Goal: Information Seeking & Learning: Learn about a topic

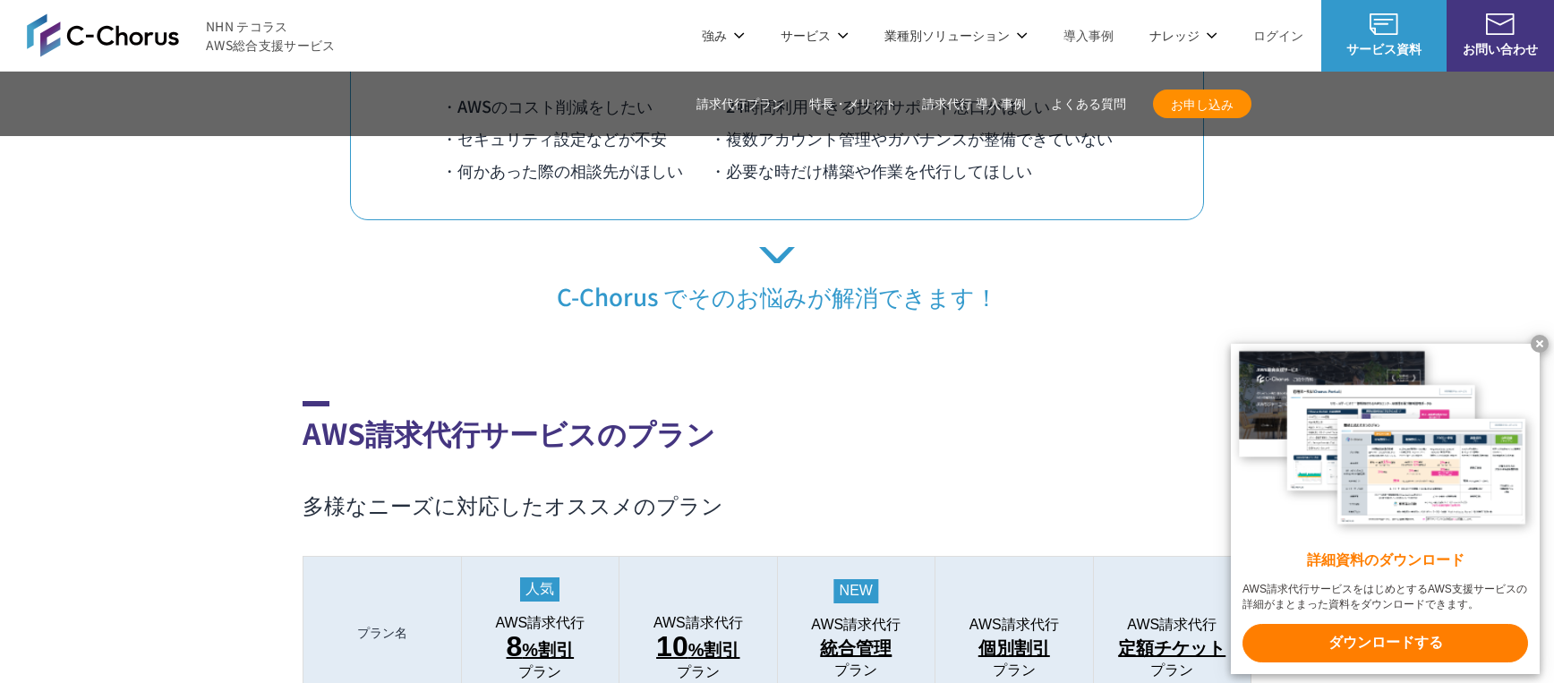
scroll to position [1539, 0]
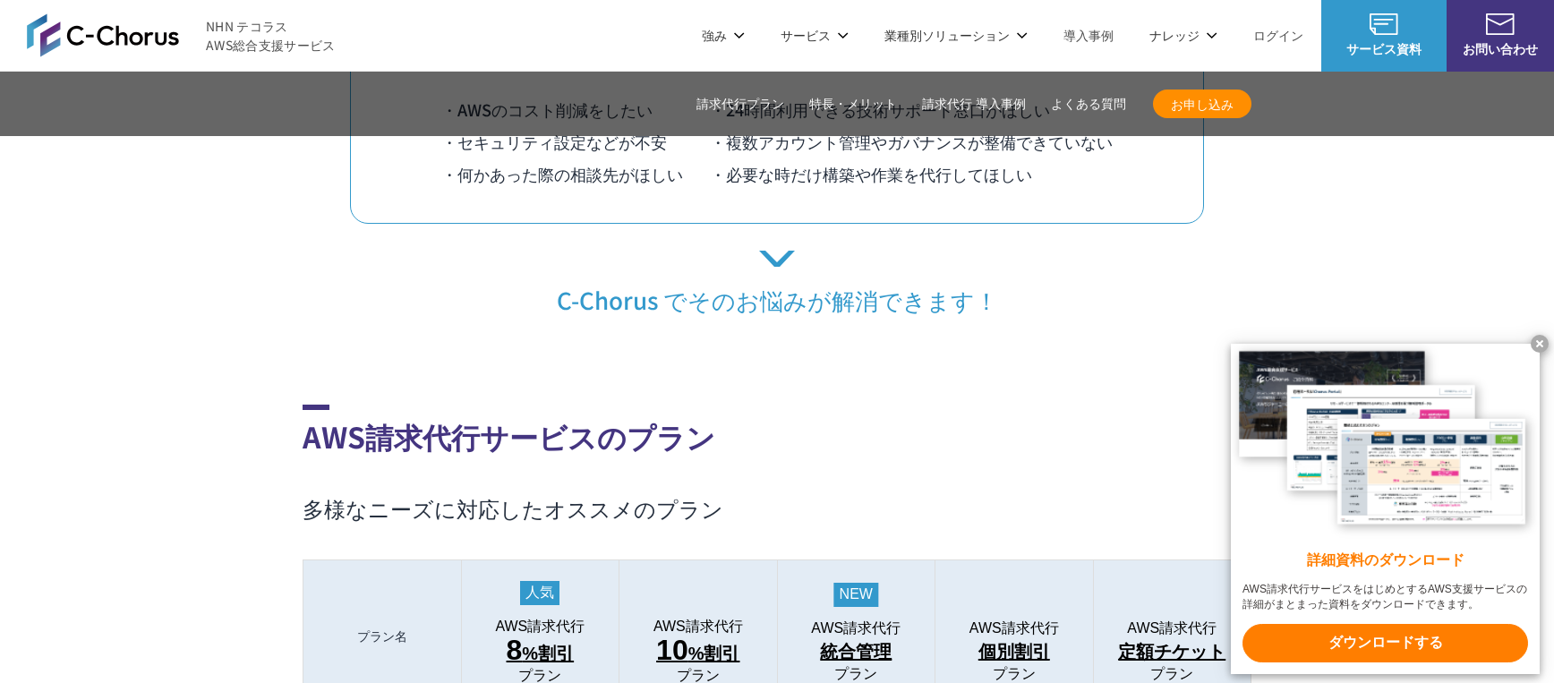
click at [1077, 110] on link "よくある質問" at bounding box center [1088, 104] width 75 height 19
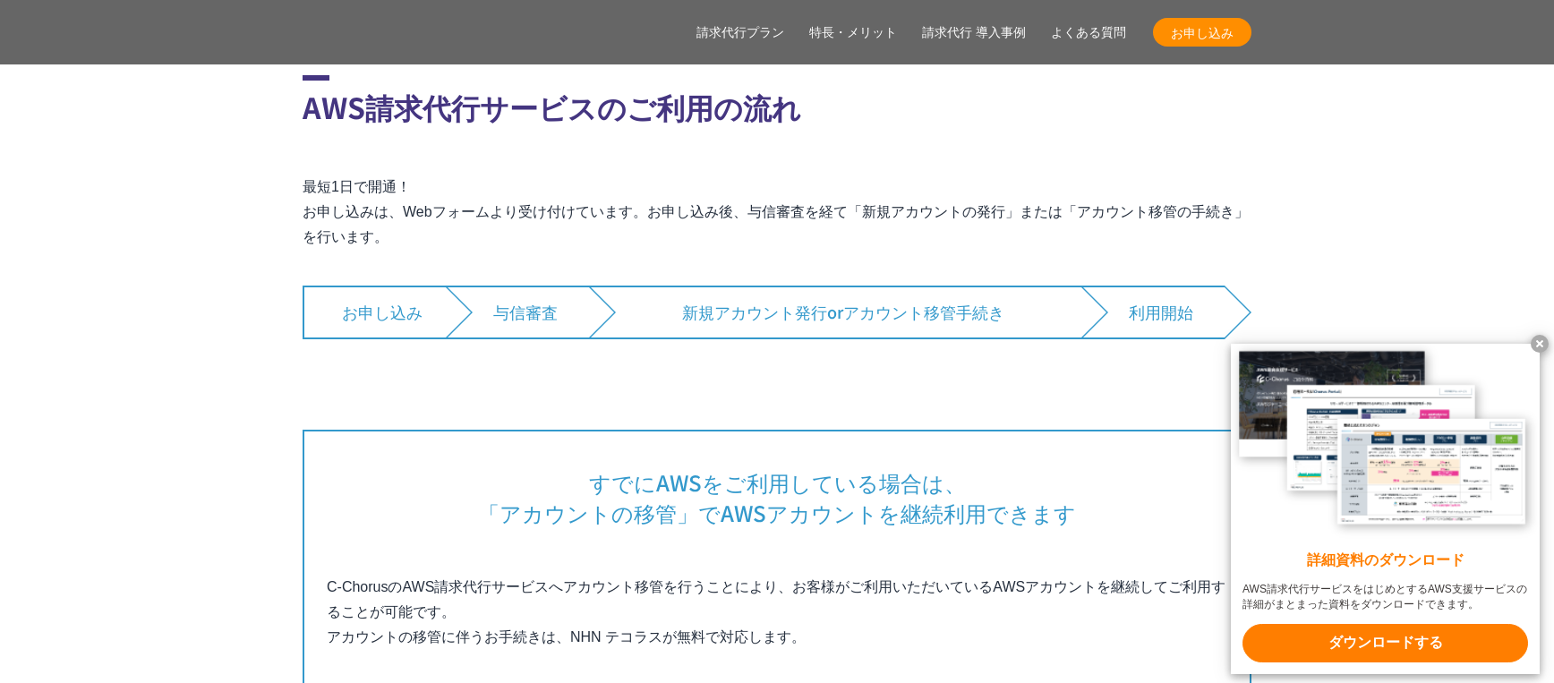
scroll to position [13128, 0]
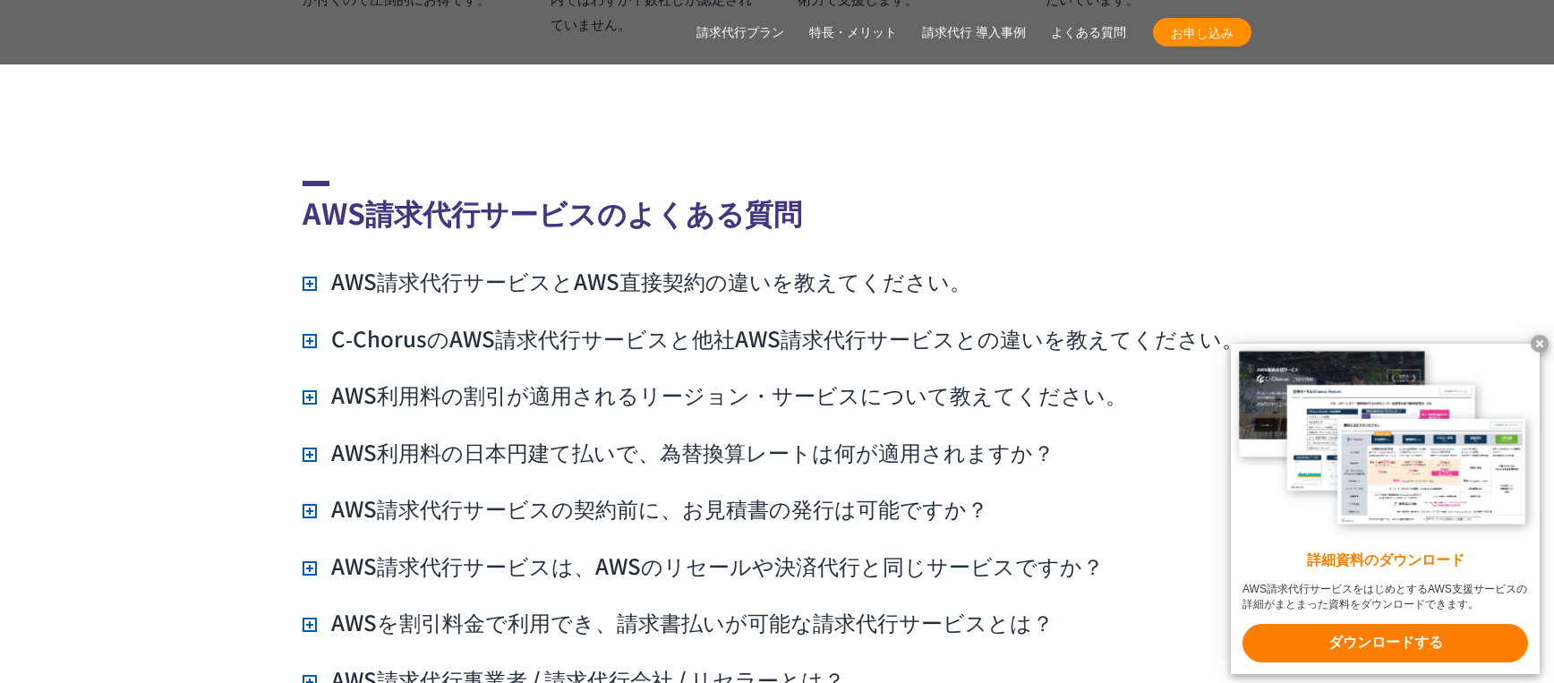
click at [308, 266] on h3 "AWS請求代行サービスとAWS直接契約の違いを教えてください。" at bounding box center [636, 281] width 669 height 30
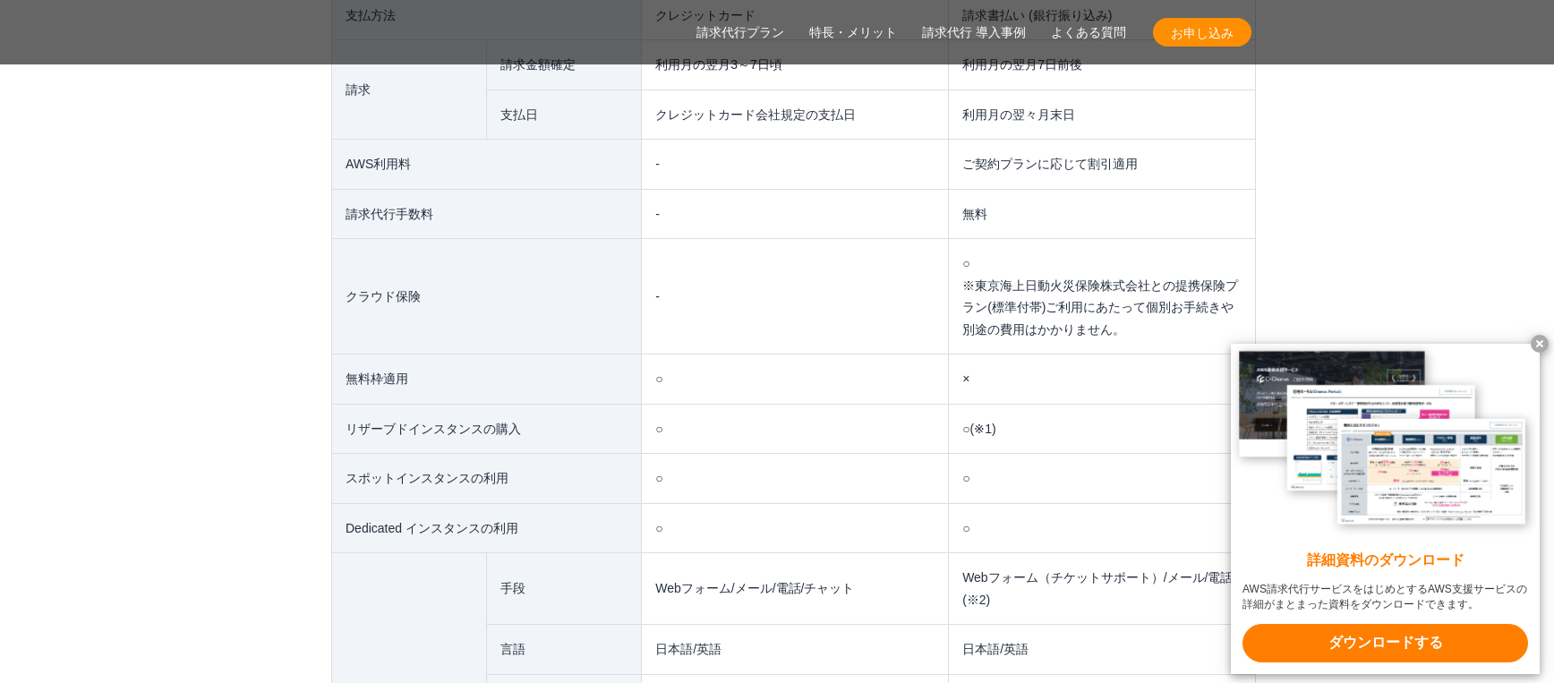
scroll to position [13776, 0]
click at [956, 456] on td "○" at bounding box center [1102, 475] width 307 height 50
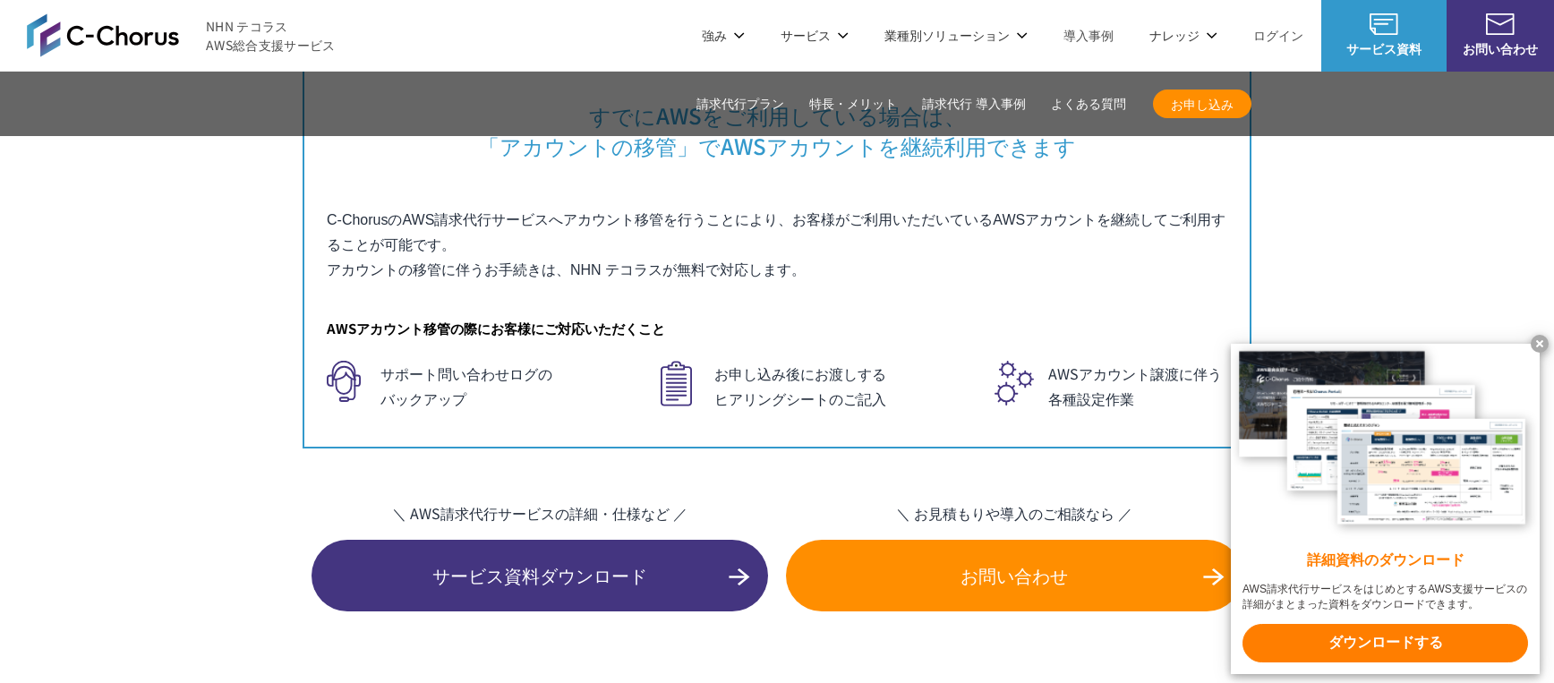
scroll to position [11883, 0]
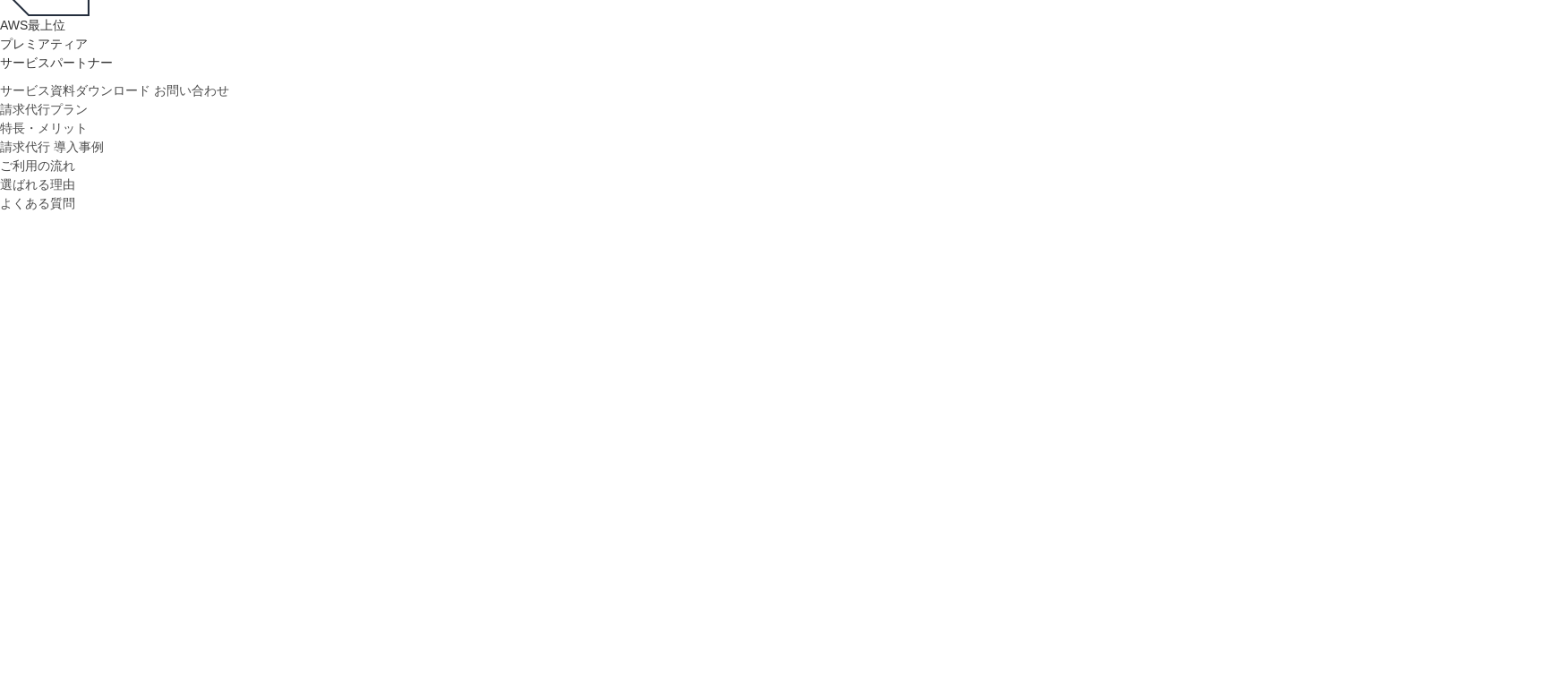
scroll to position [529, 0]
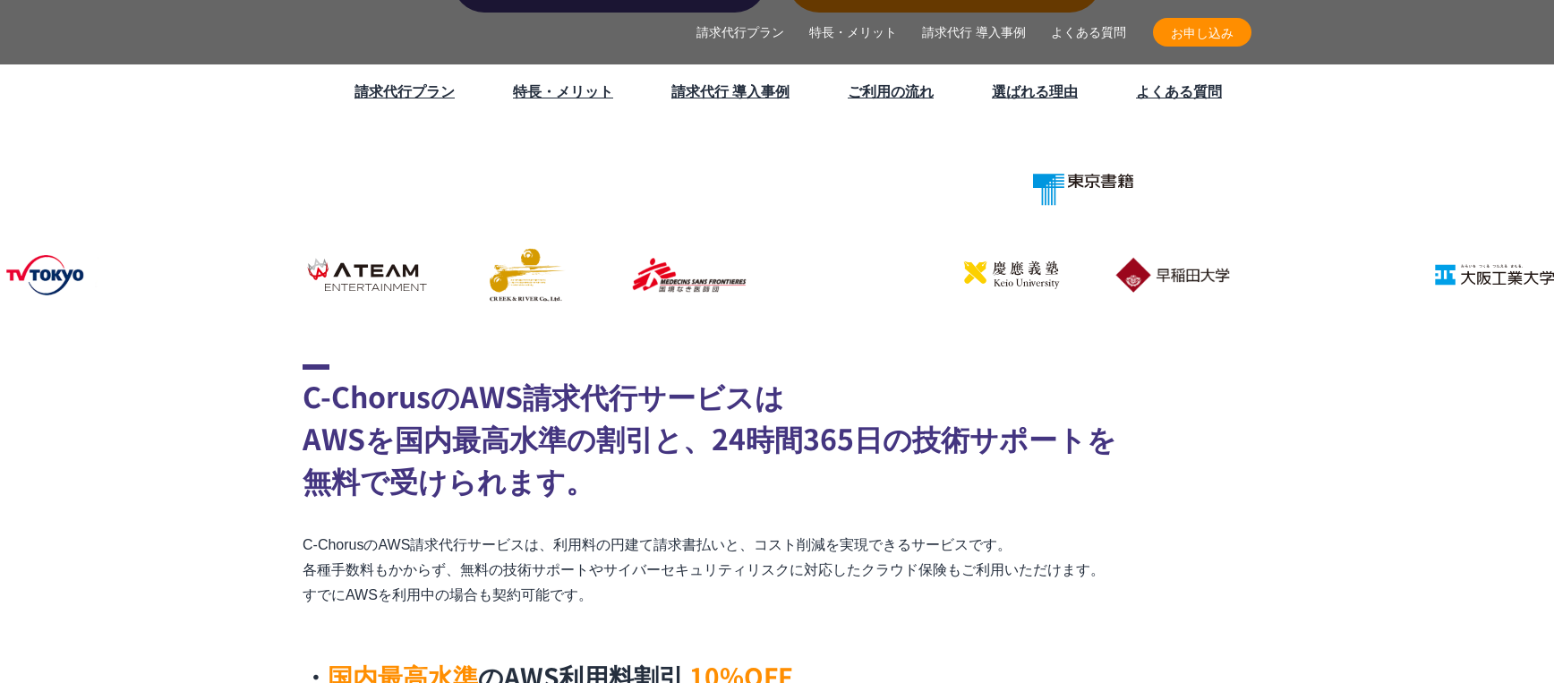
click at [1158, 93] on link "よくある質問" at bounding box center [1179, 90] width 86 height 21
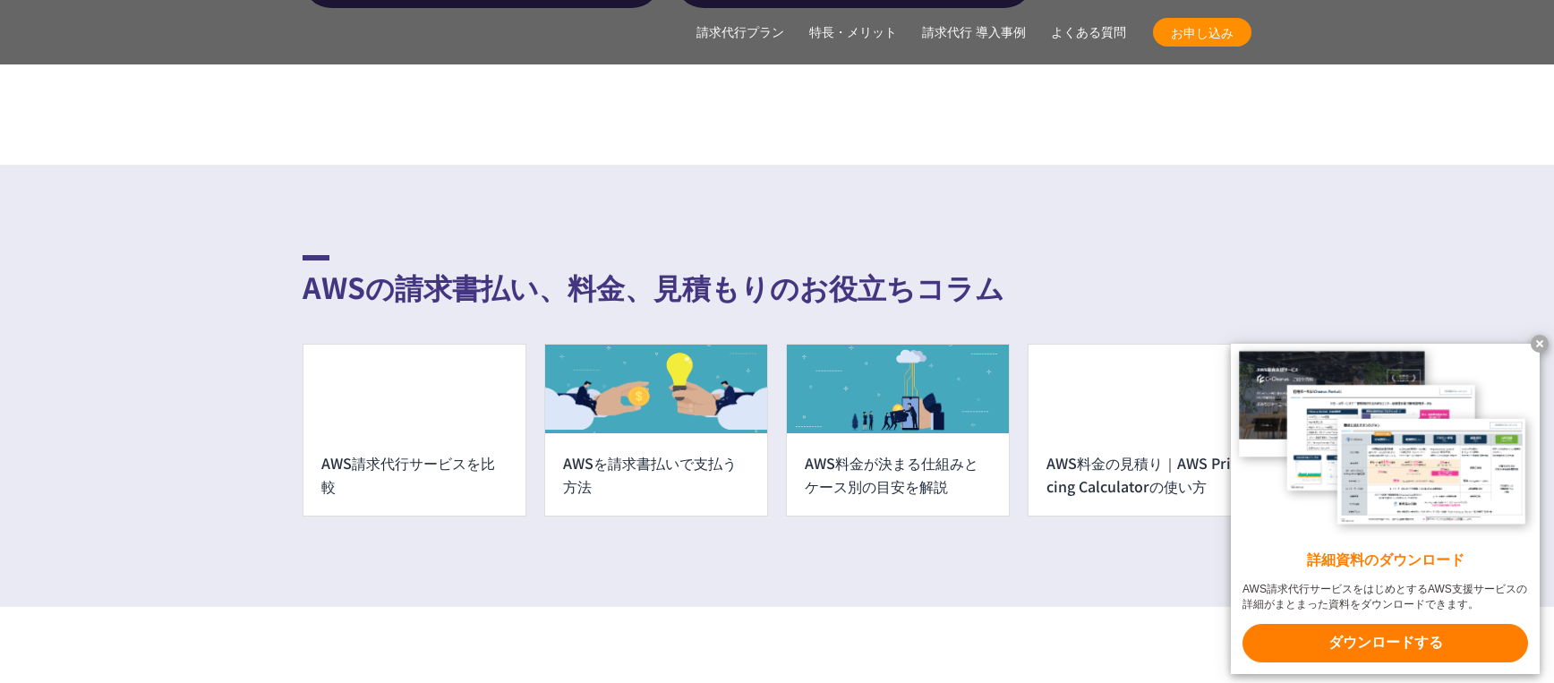
scroll to position [13086, 0]
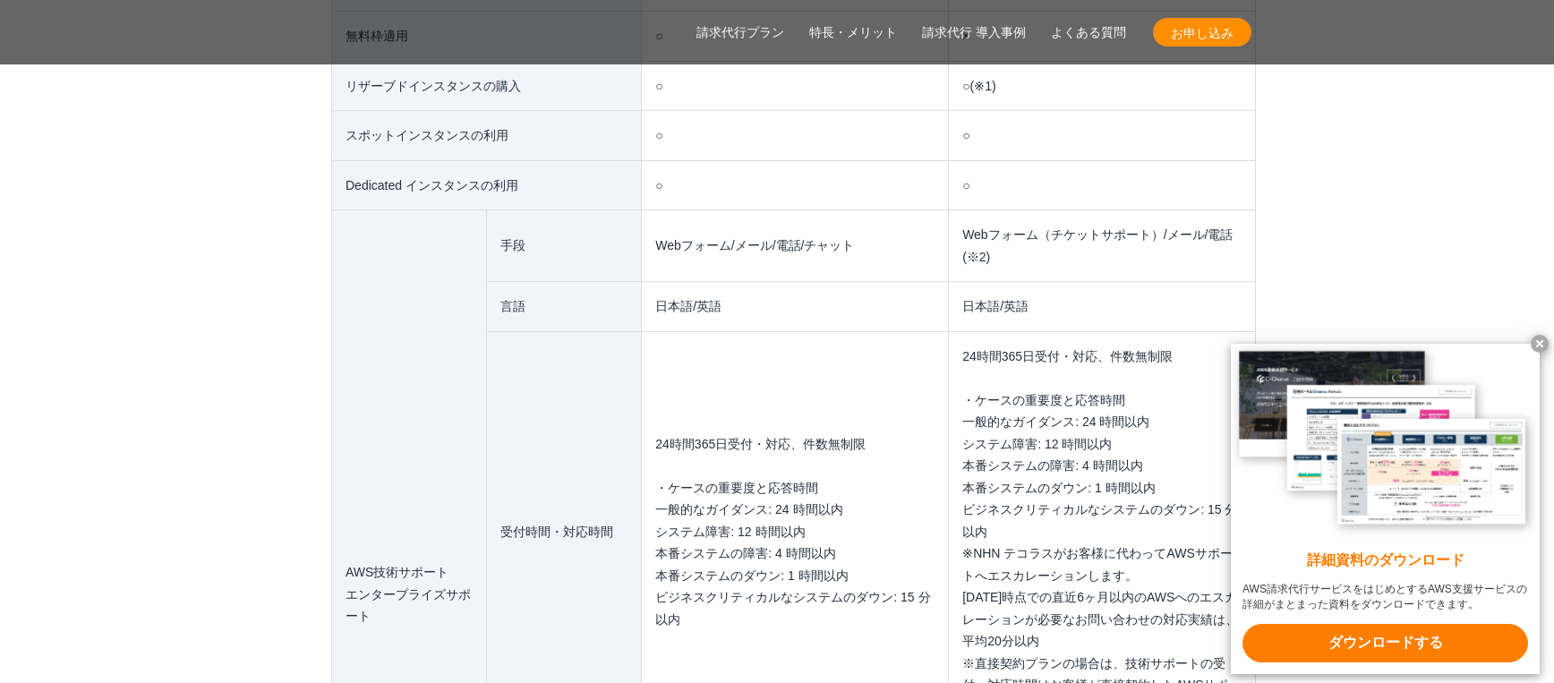
scroll to position [14116, 0]
click at [1539, 343] on x-t at bounding box center [1539, 344] width 18 height 18
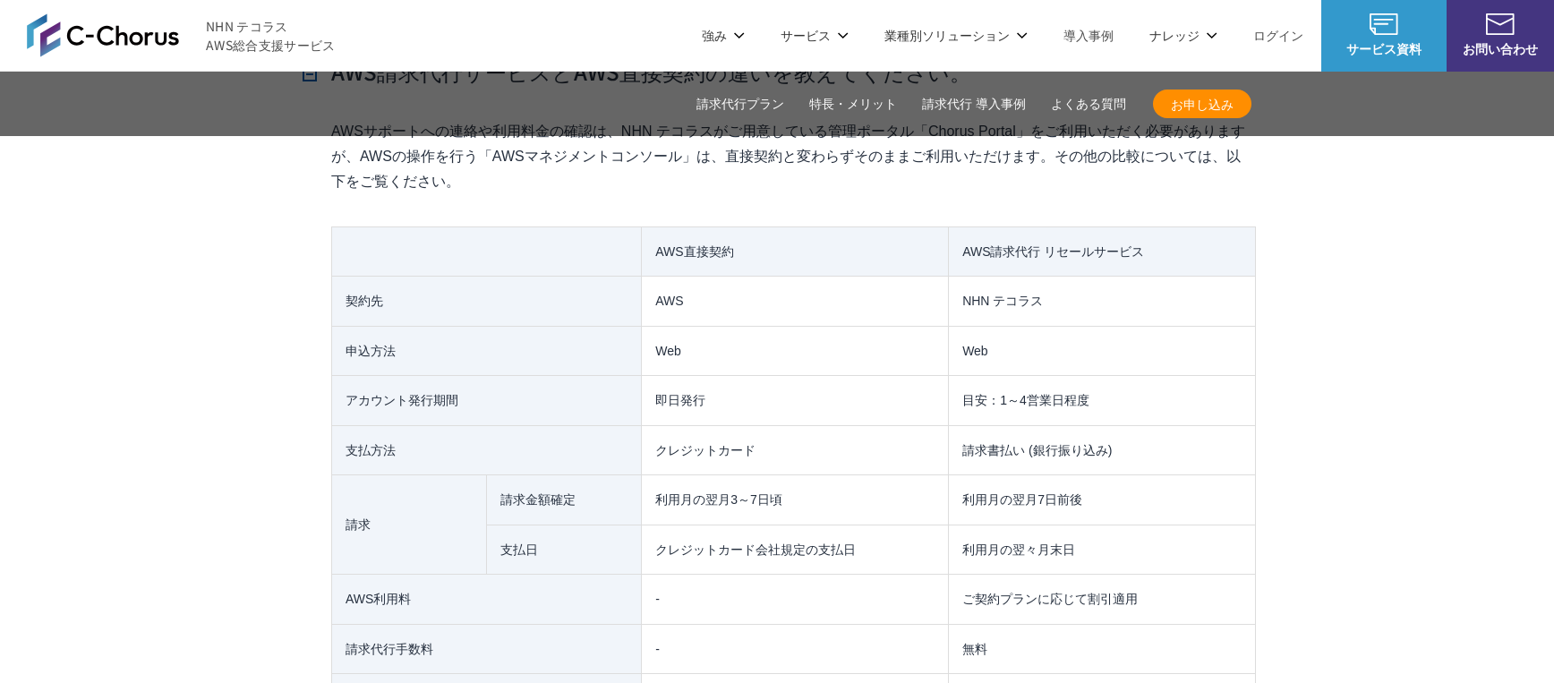
scroll to position [13326, 0]
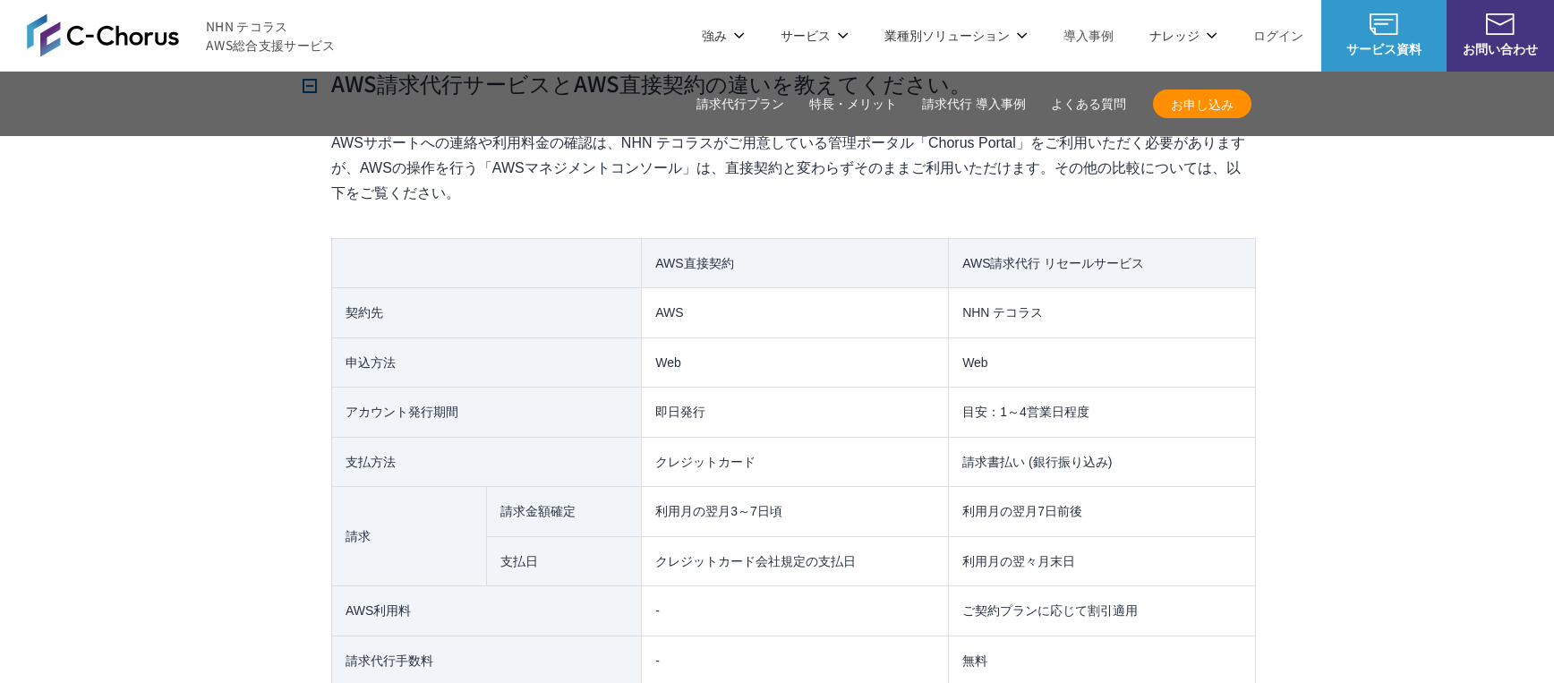
click at [1244, 437] on td "請求書払い (銀行振り込み)" at bounding box center [1102, 462] width 307 height 50
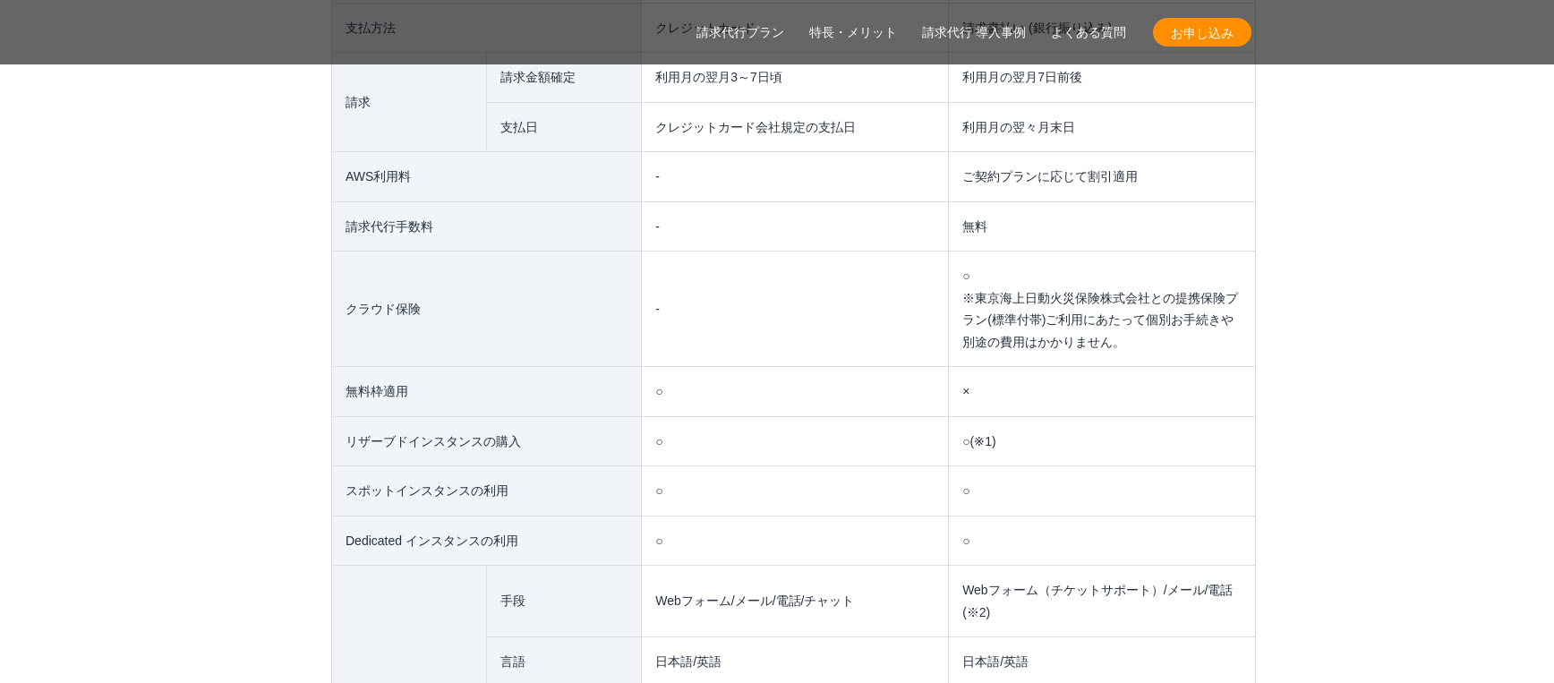
scroll to position [13761, 0]
